Goal: Information Seeking & Learning: Check status

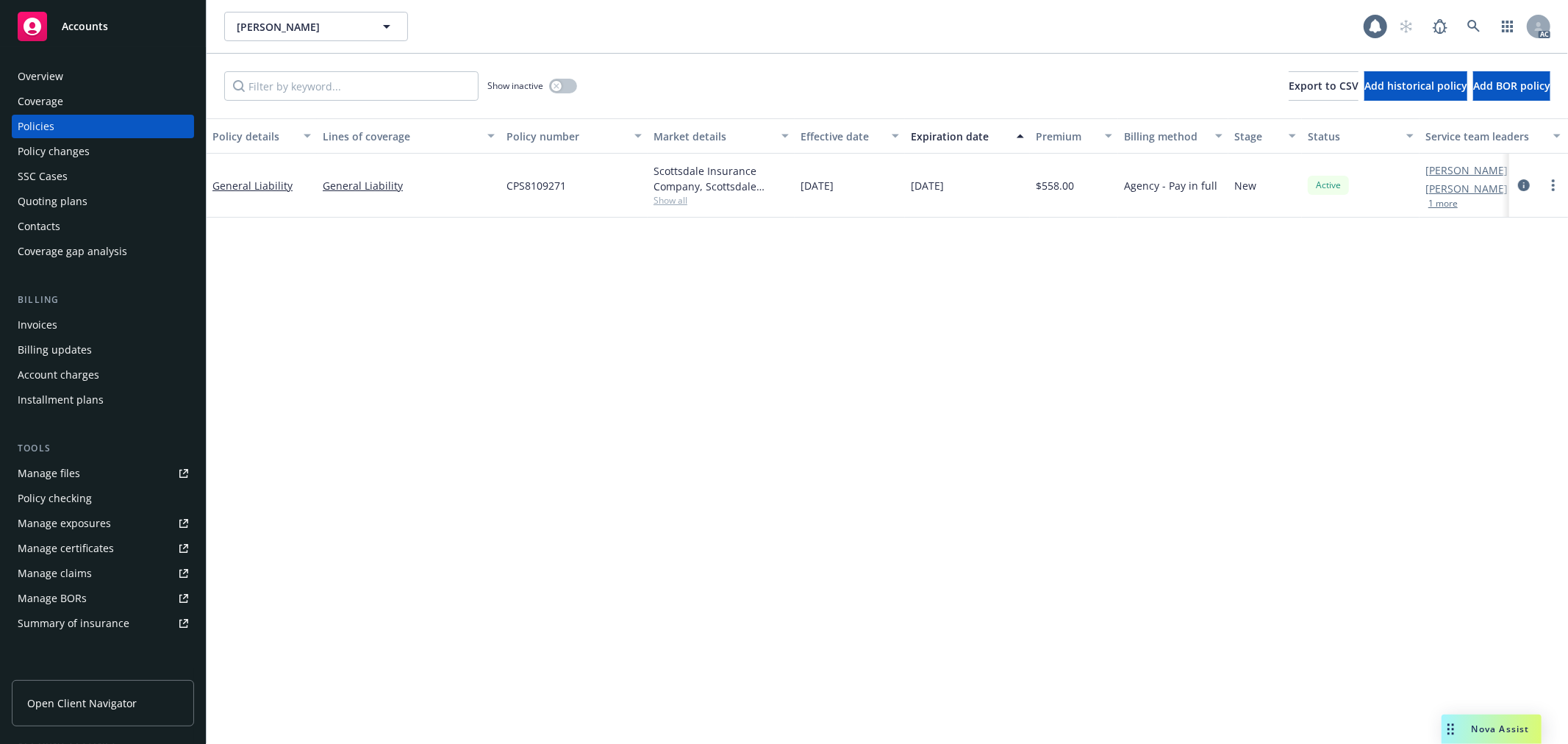
click at [669, 201] on span "Show all" at bounding box center [721, 200] width 135 height 12
